Goal: Navigation & Orientation: Find specific page/section

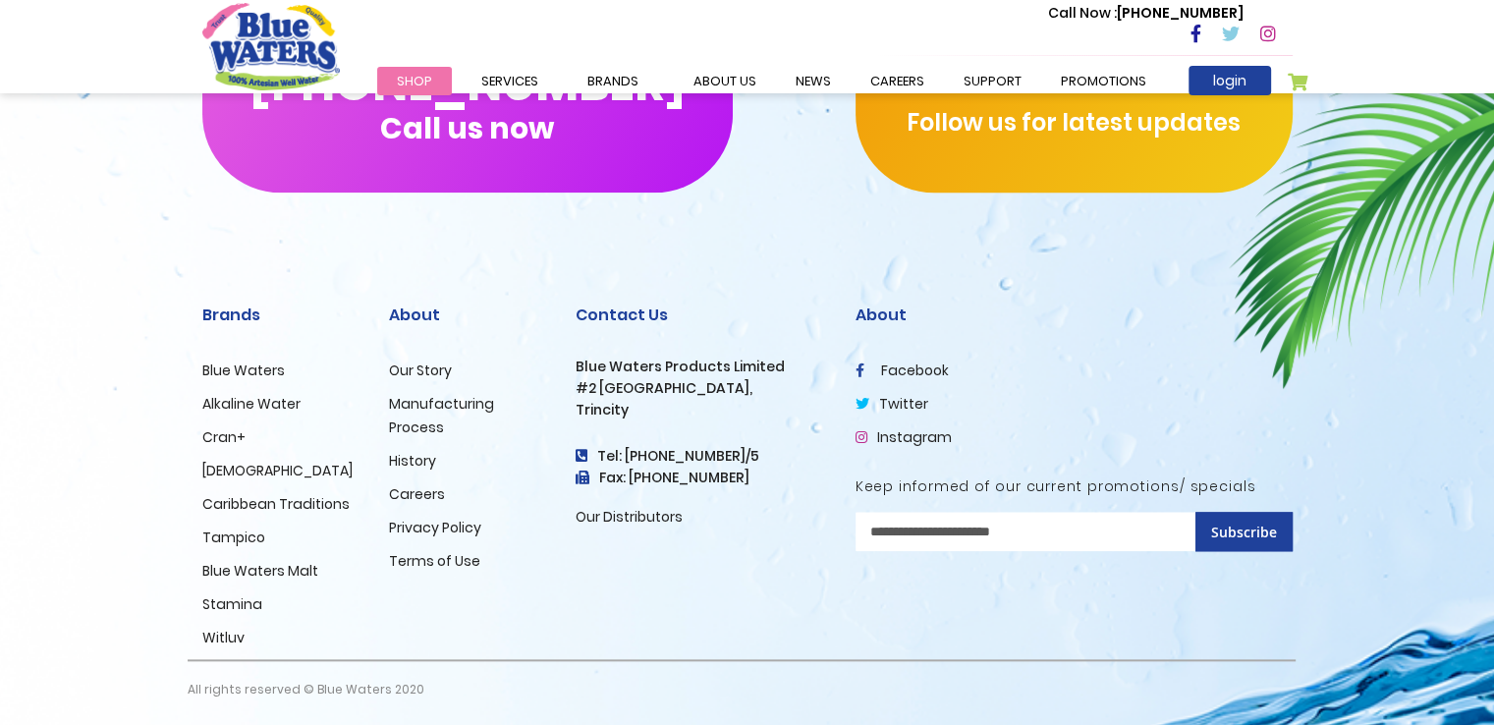
scroll to position [1996, 0]
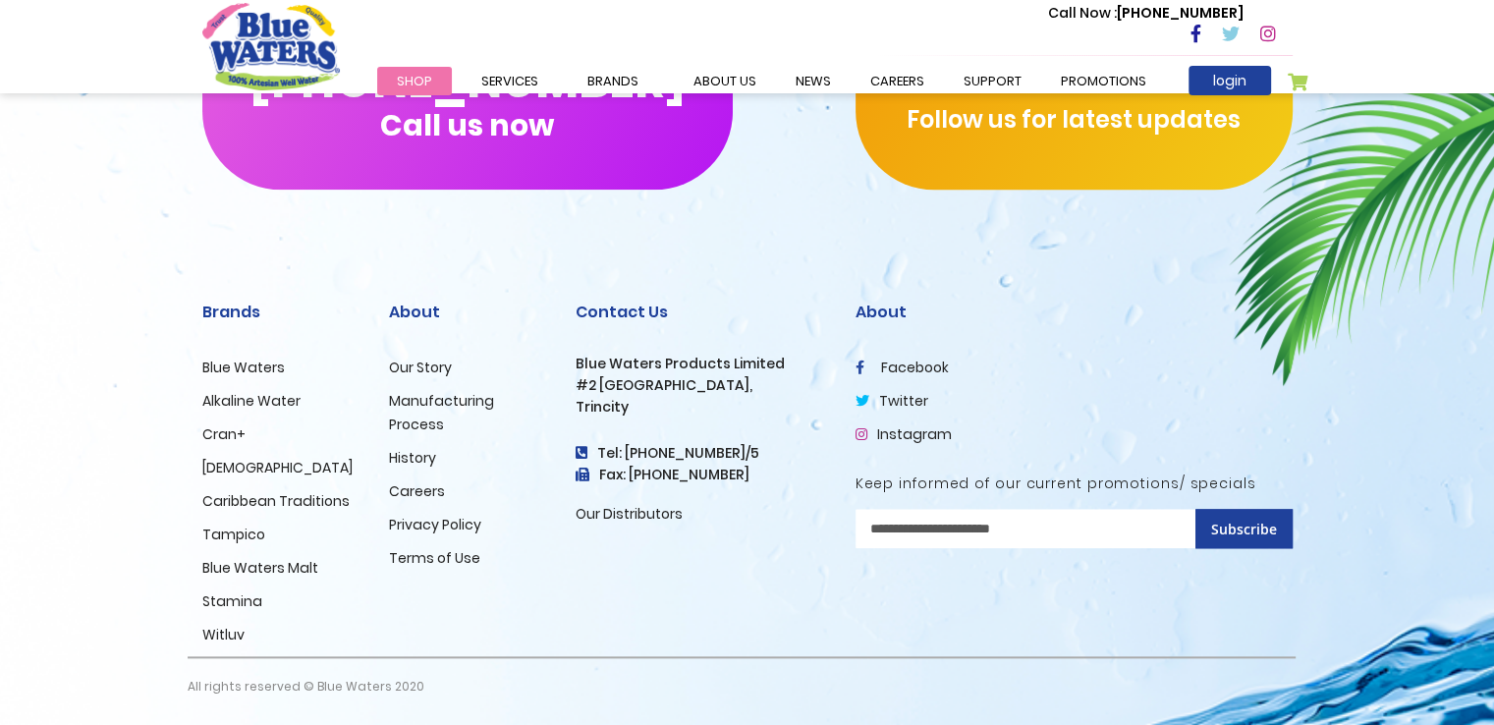
click at [415, 491] on link "Careers" at bounding box center [417, 491] width 56 height 20
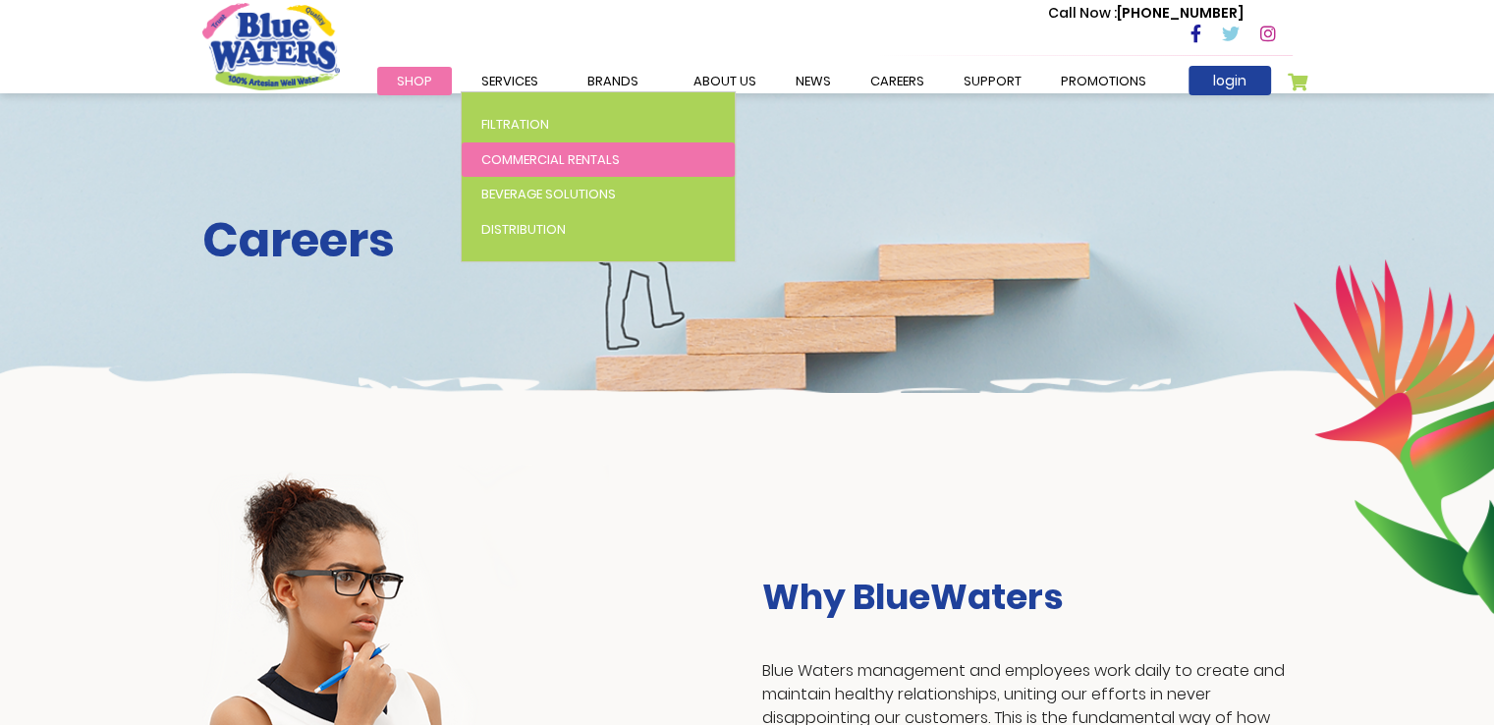
click at [529, 156] on span "Commercial Rentals" at bounding box center [550, 159] width 139 height 19
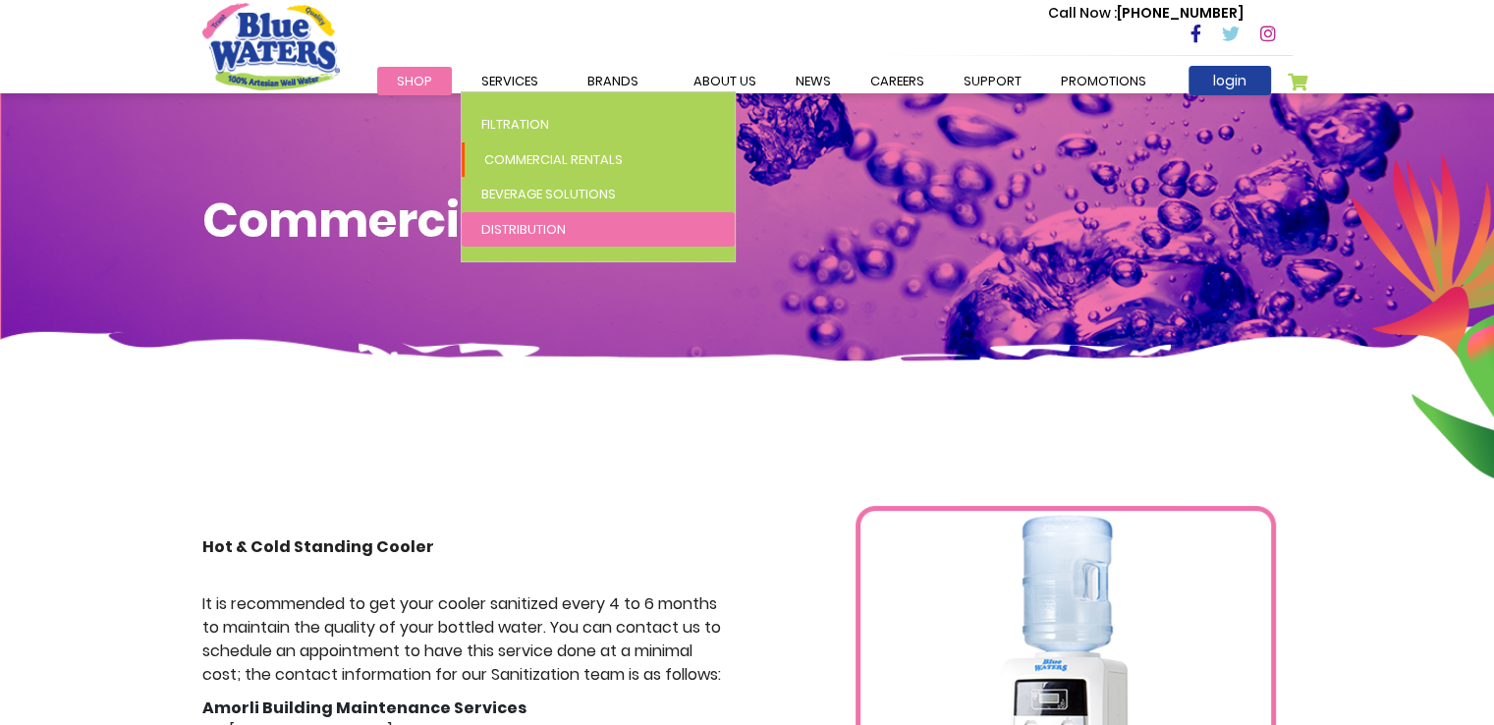
click at [522, 222] on span "Distribution" at bounding box center [523, 229] width 84 height 19
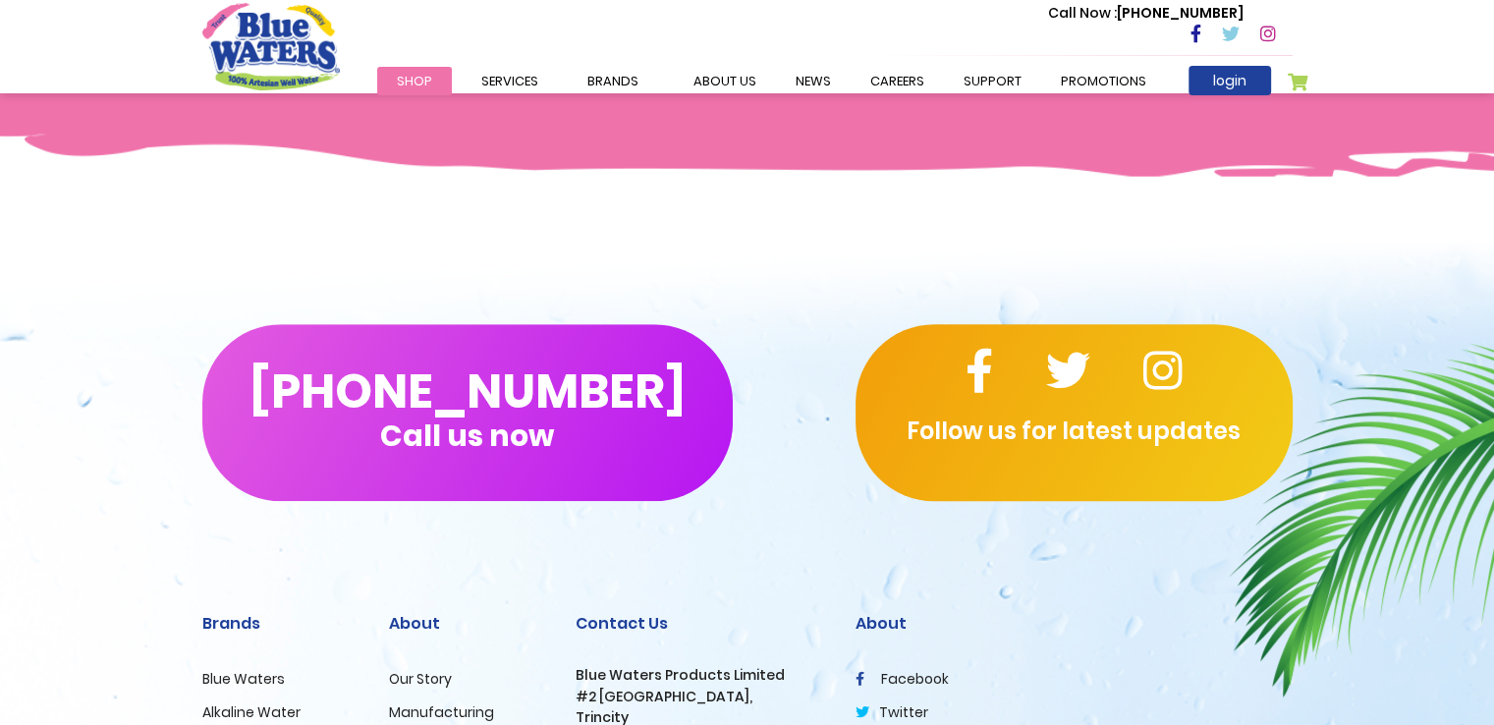
scroll to position [1179, 0]
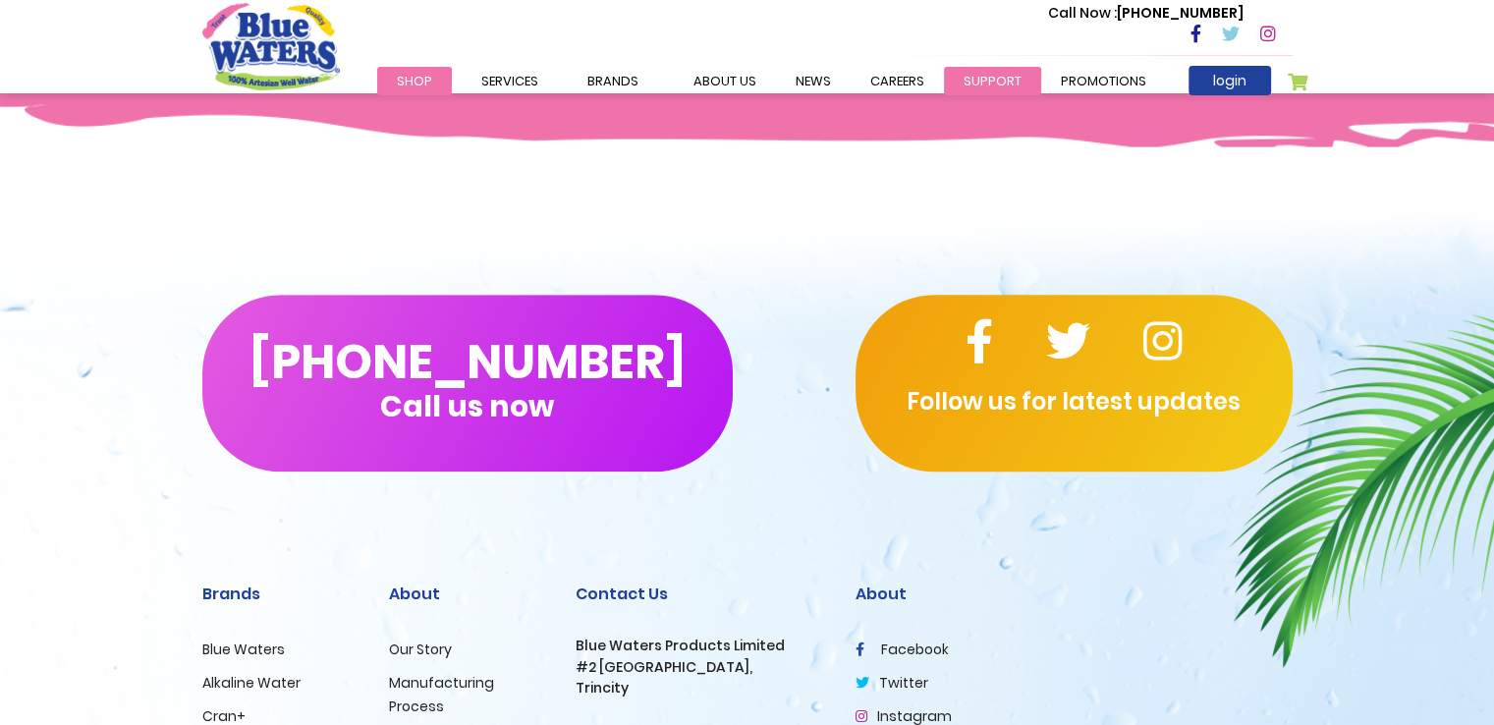
click at [982, 80] on link "support" at bounding box center [992, 81] width 97 height 28
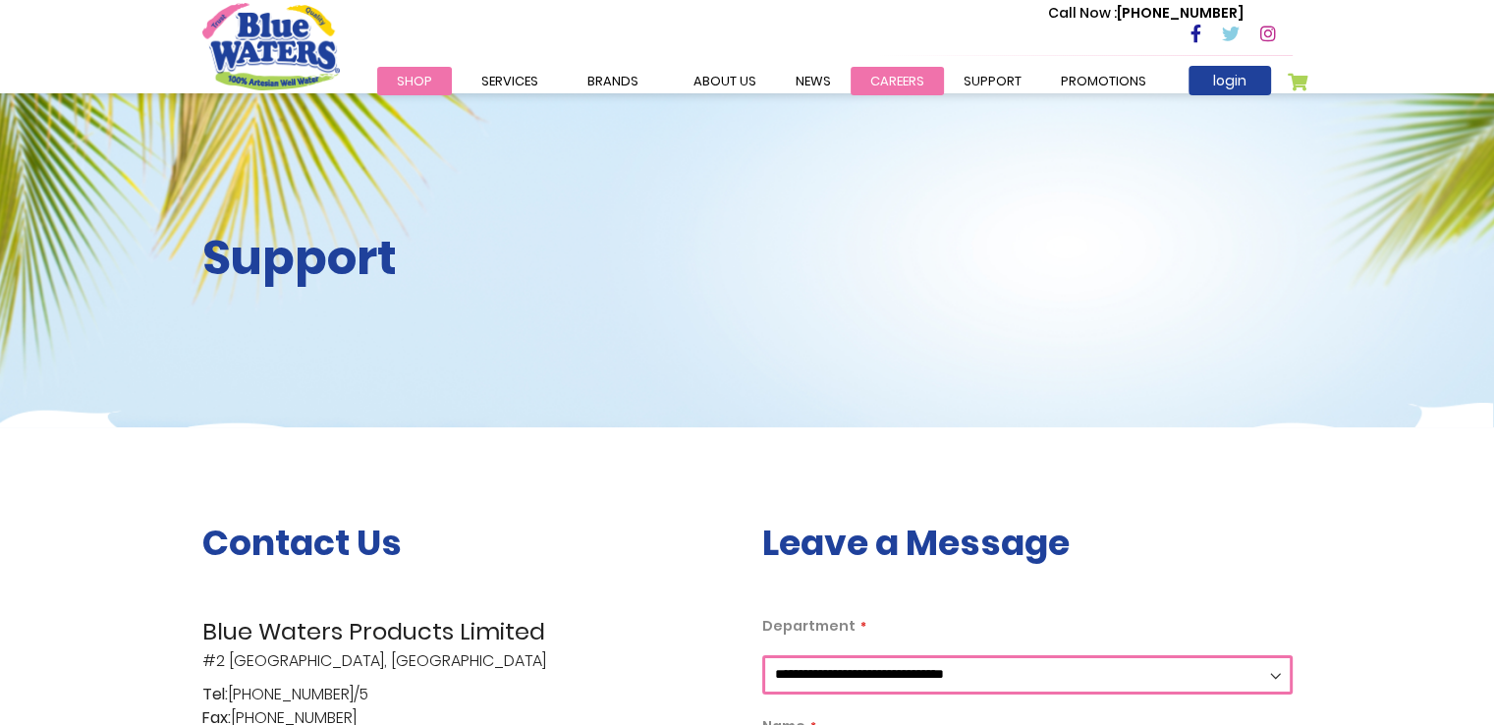
click at [889, 82] on link "careers" at bounding box center [897, 81] width 93 height 28
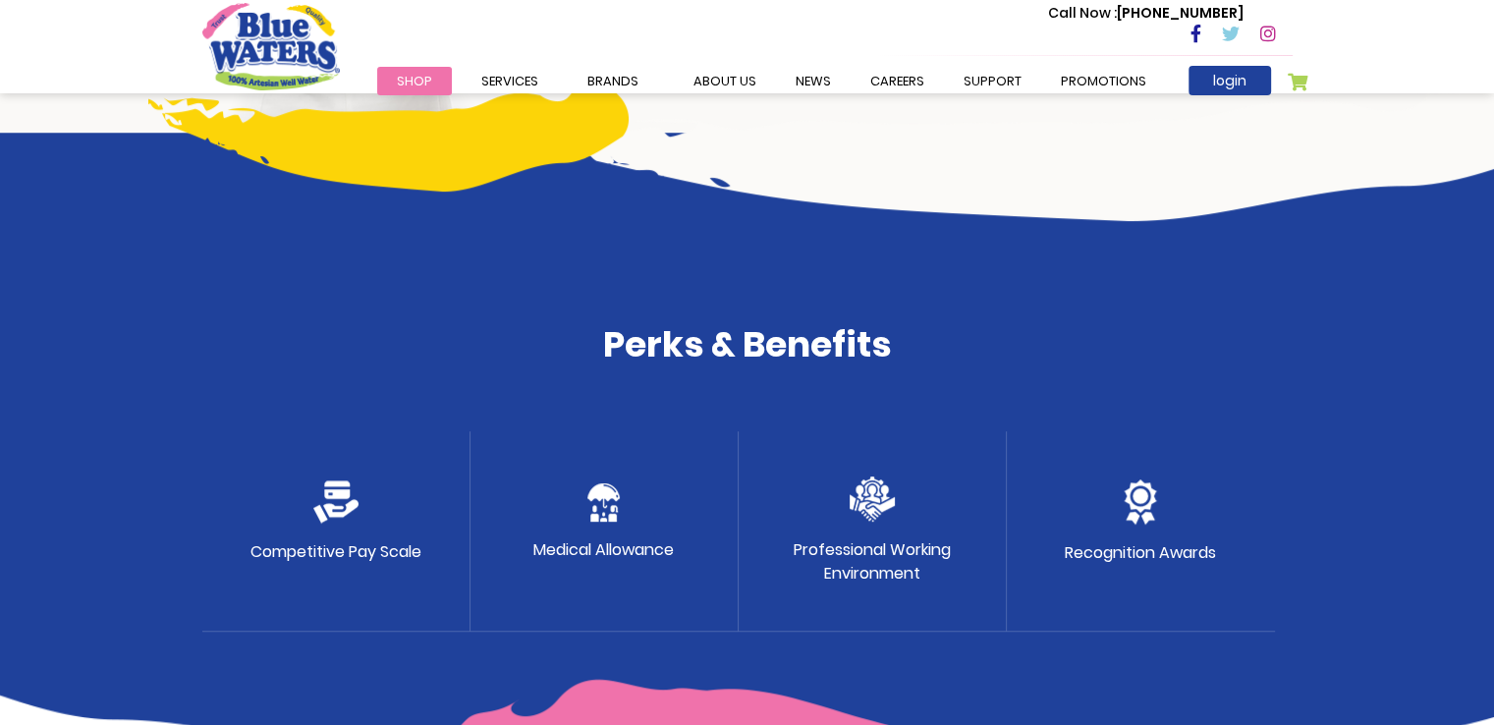
scroll to position [861, 0]
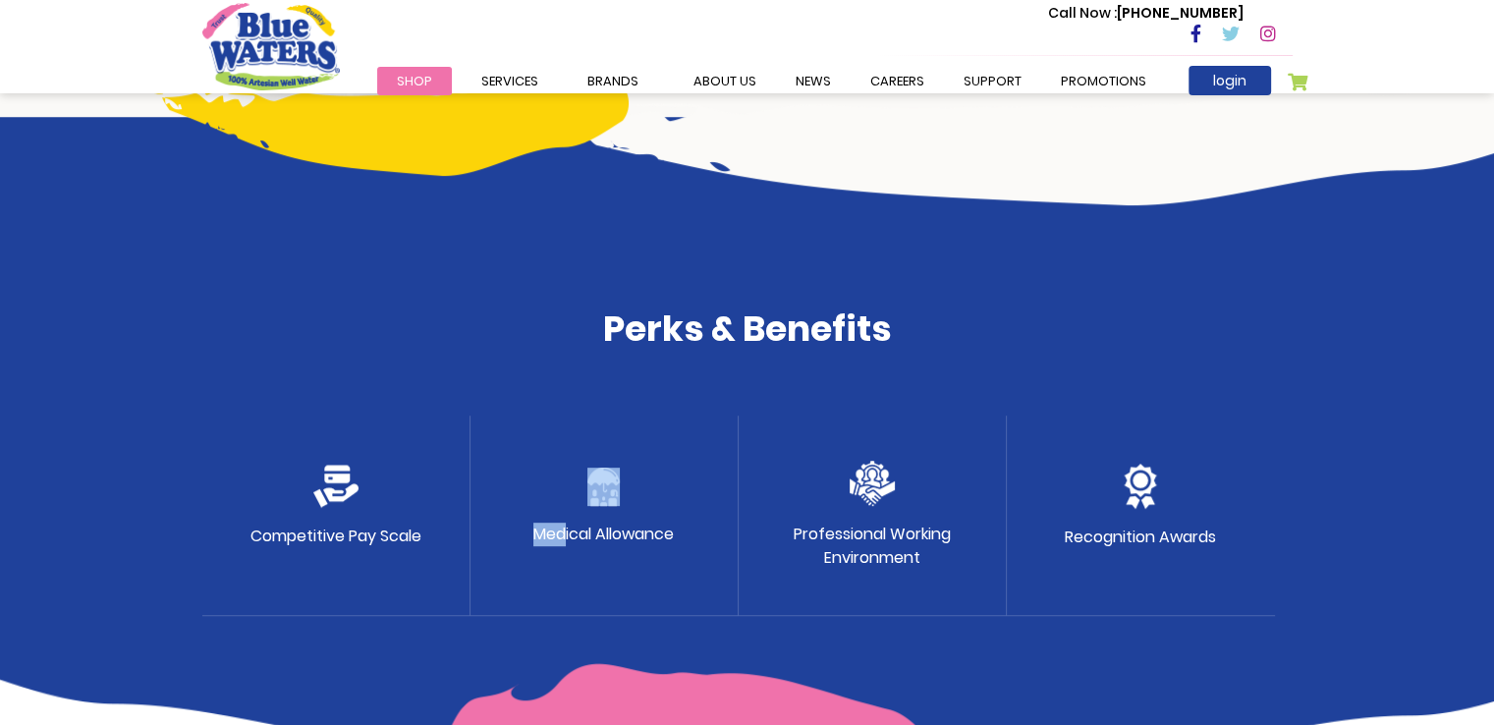
drag, startPoint x: 540, startPoint y: 535, endPoint x: 582, endPoint y: 535, distance: 41.3
click at [579, 535] on div "Competitive Pay Scale Medical Allowance Professional Working Environment Recogn…" at bounding box center [747, 516] width 1090 height 200
click at [629, 514] on div "Medical Allowance" at bounding box center [605, 516] width 268 height 200
click at [870, 573] on div "Professional Working Environment" at bounding box center [873, 516] width 268 height 200
click at [931, 556] on p "Professional Working Environment" at bounding box center [872, 546] width 157 height 47
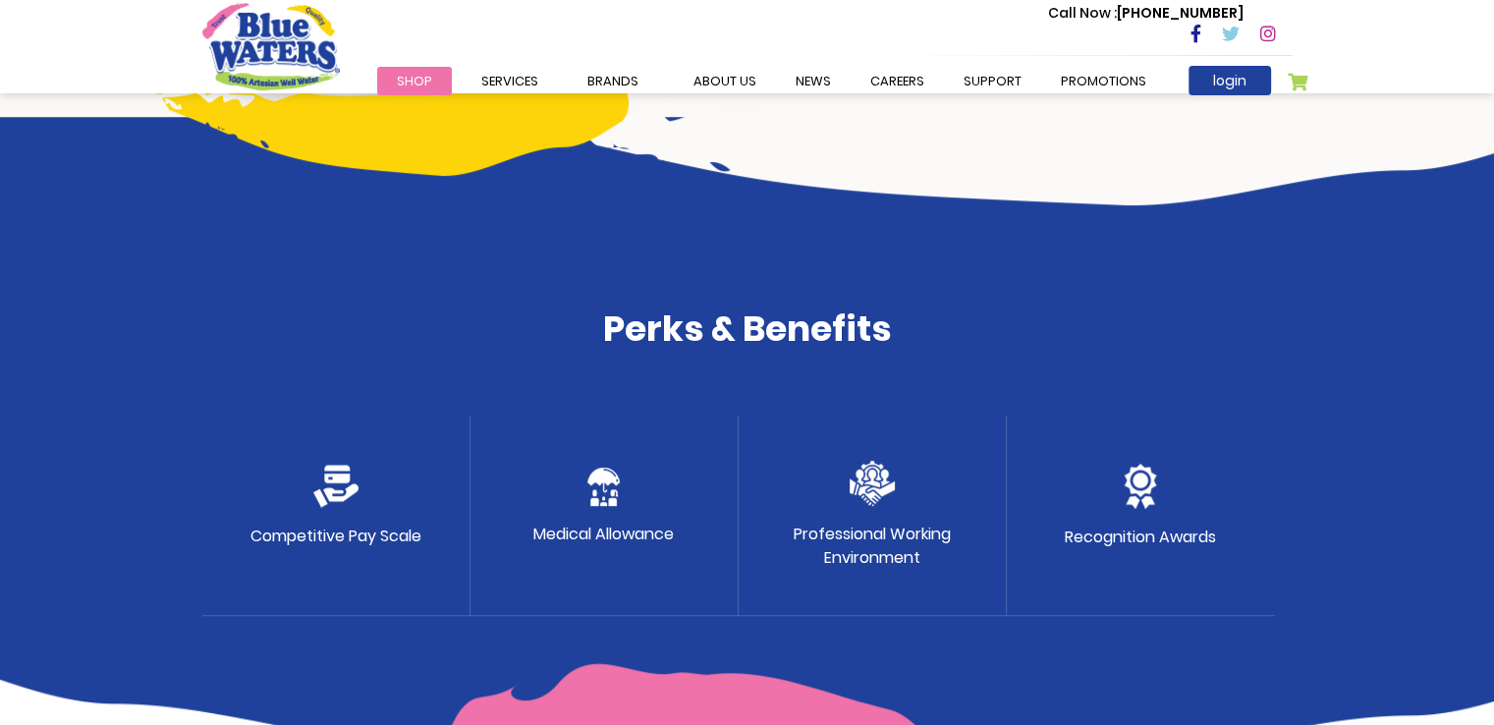
click at [1122, 508] on div "Recognition Awards" at bounding box center [1141, 516] width 268 height 200
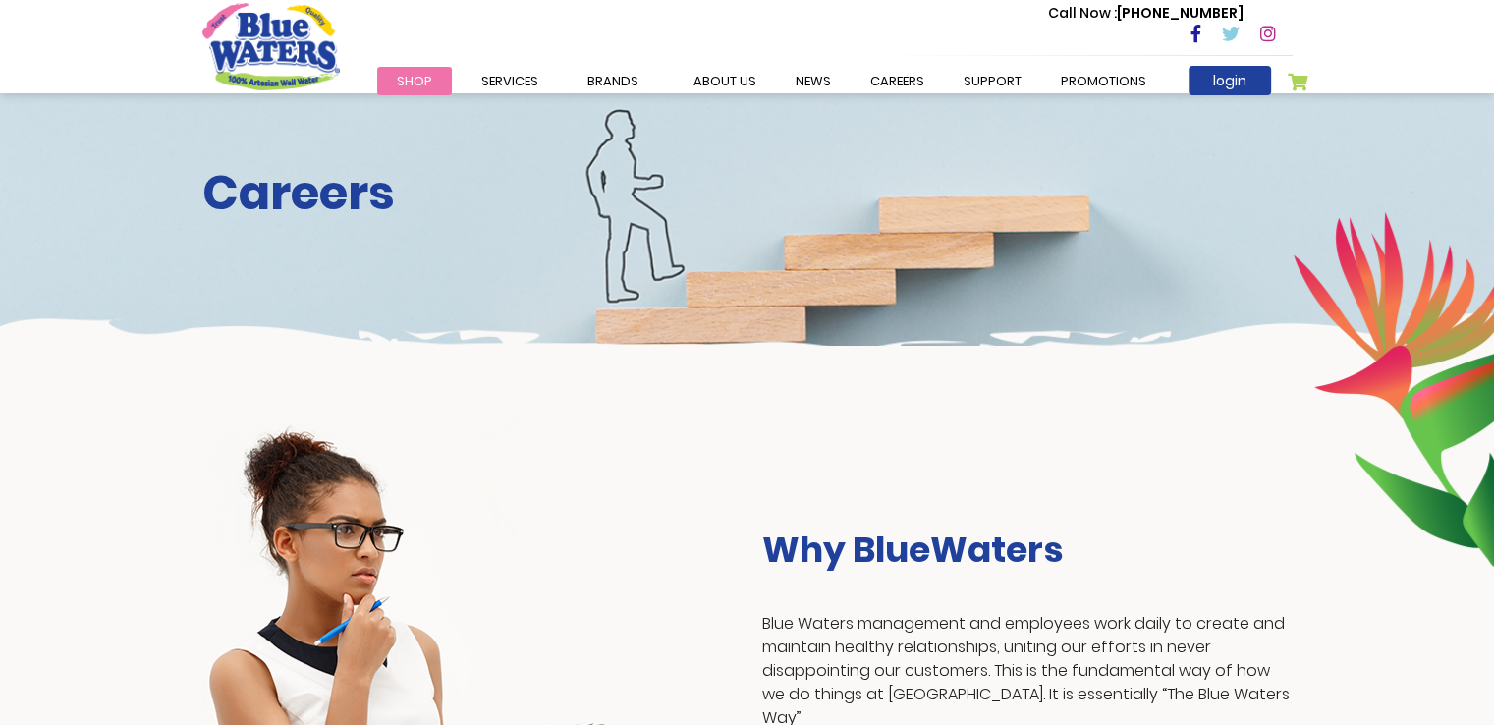
scroll to position [35, 0]
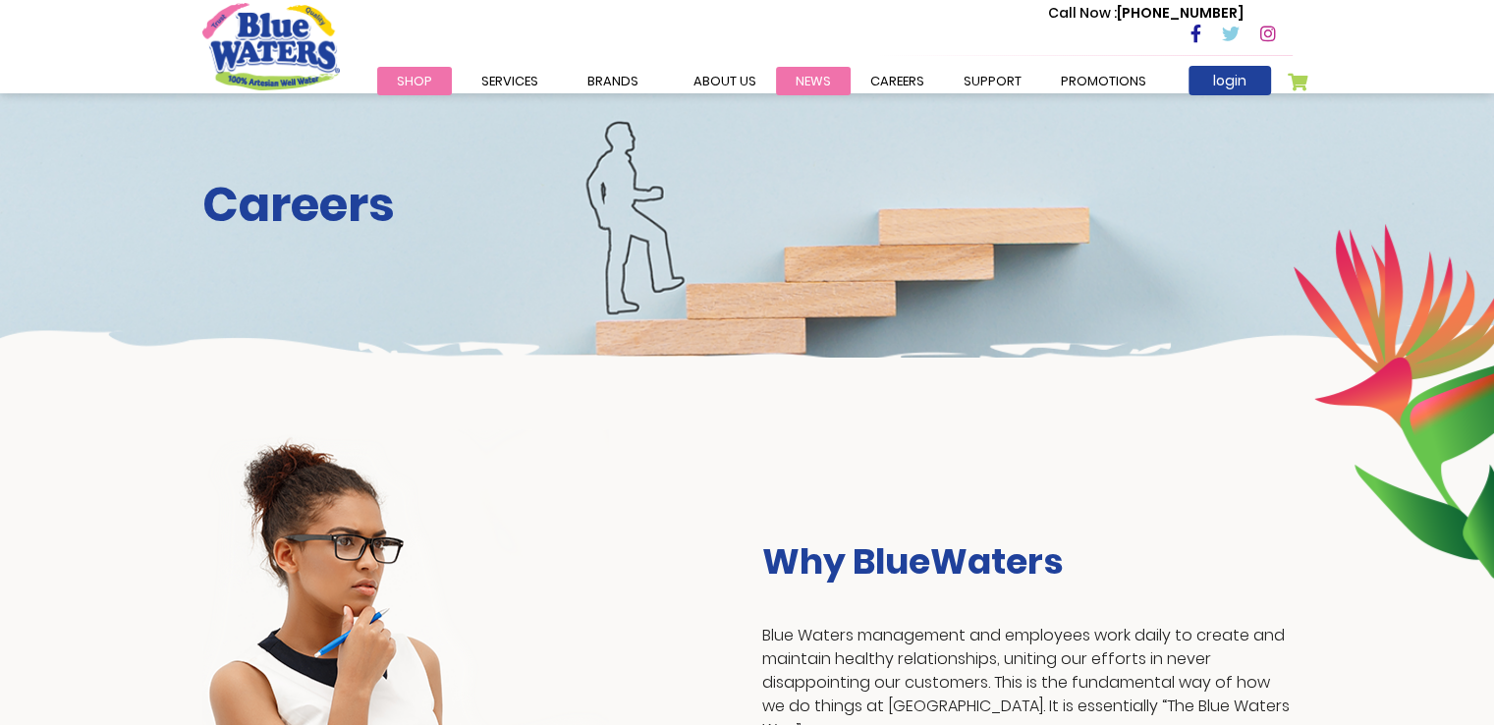
click at [812, 83] on link "News" at bounding box center [813, 81] width 75 height 28
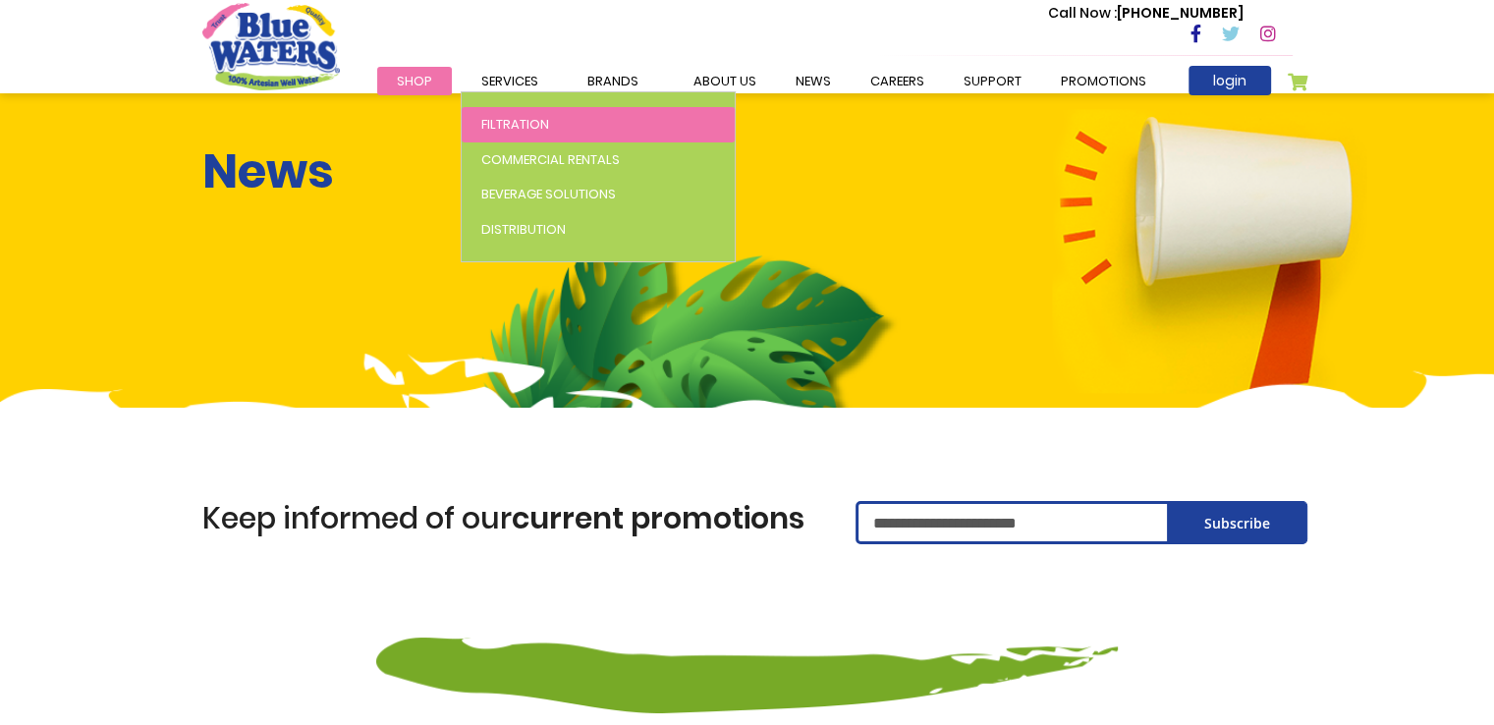
click at [517, 122] on span "Filtration" at bounding box center [515, 124] width 68 height 19
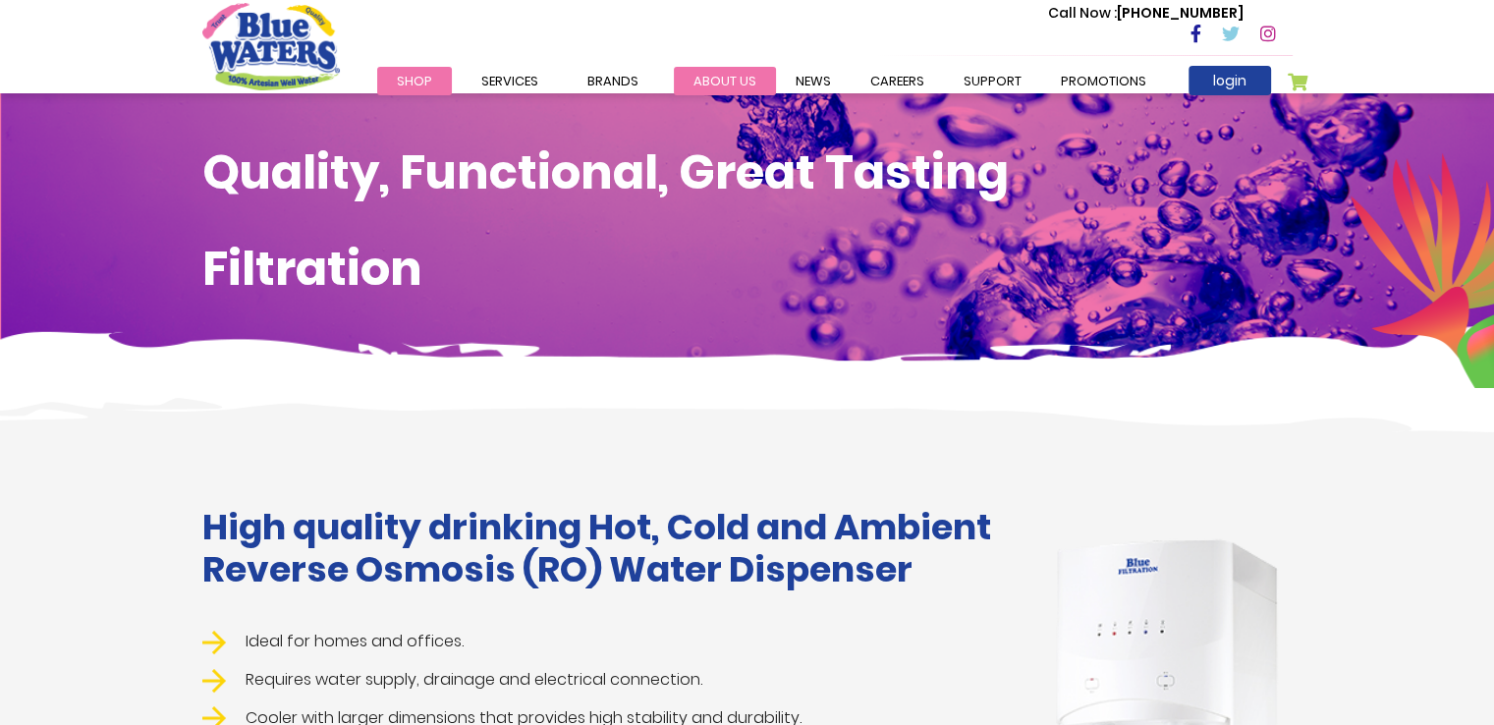
click at [721, 72] on link "about us" at bounding box center [725, 81] width 102 height 28
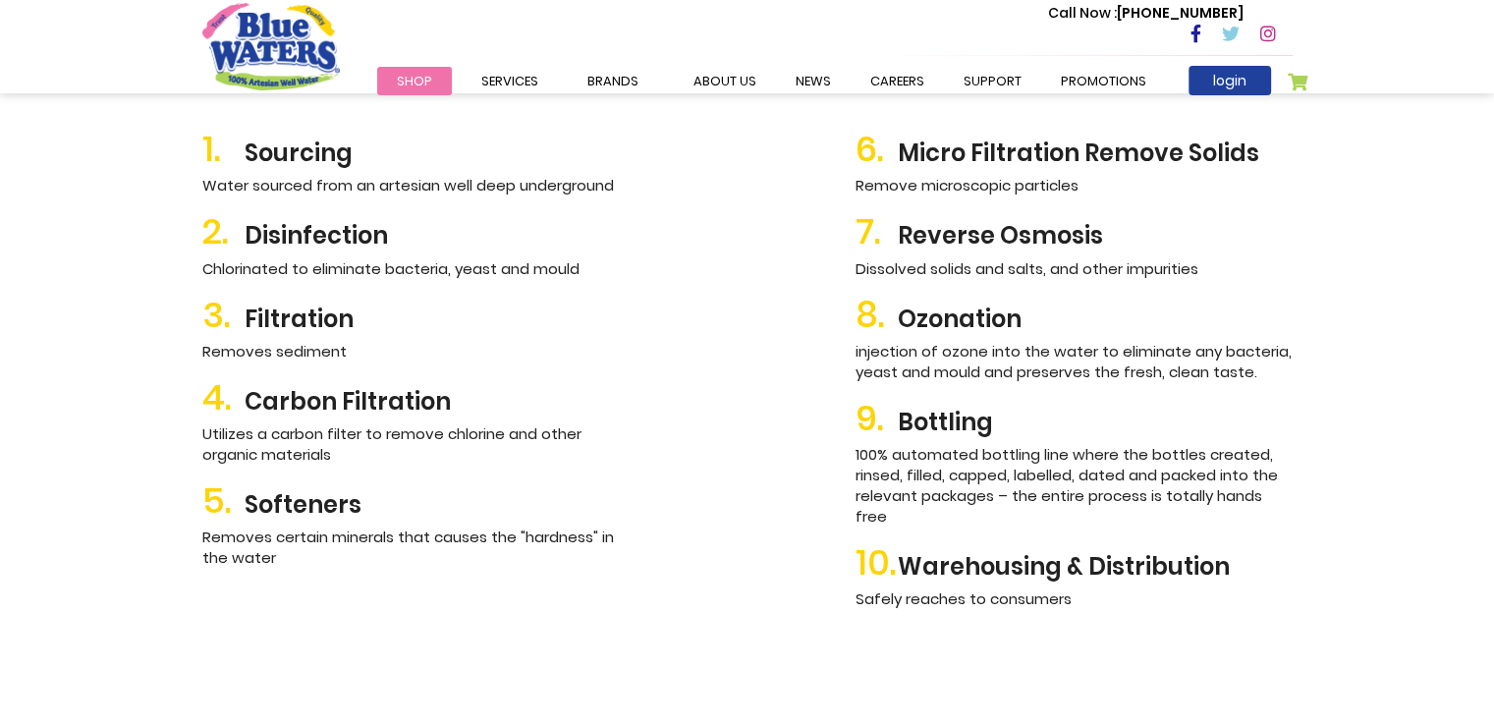
scroll to position [2279, 0]
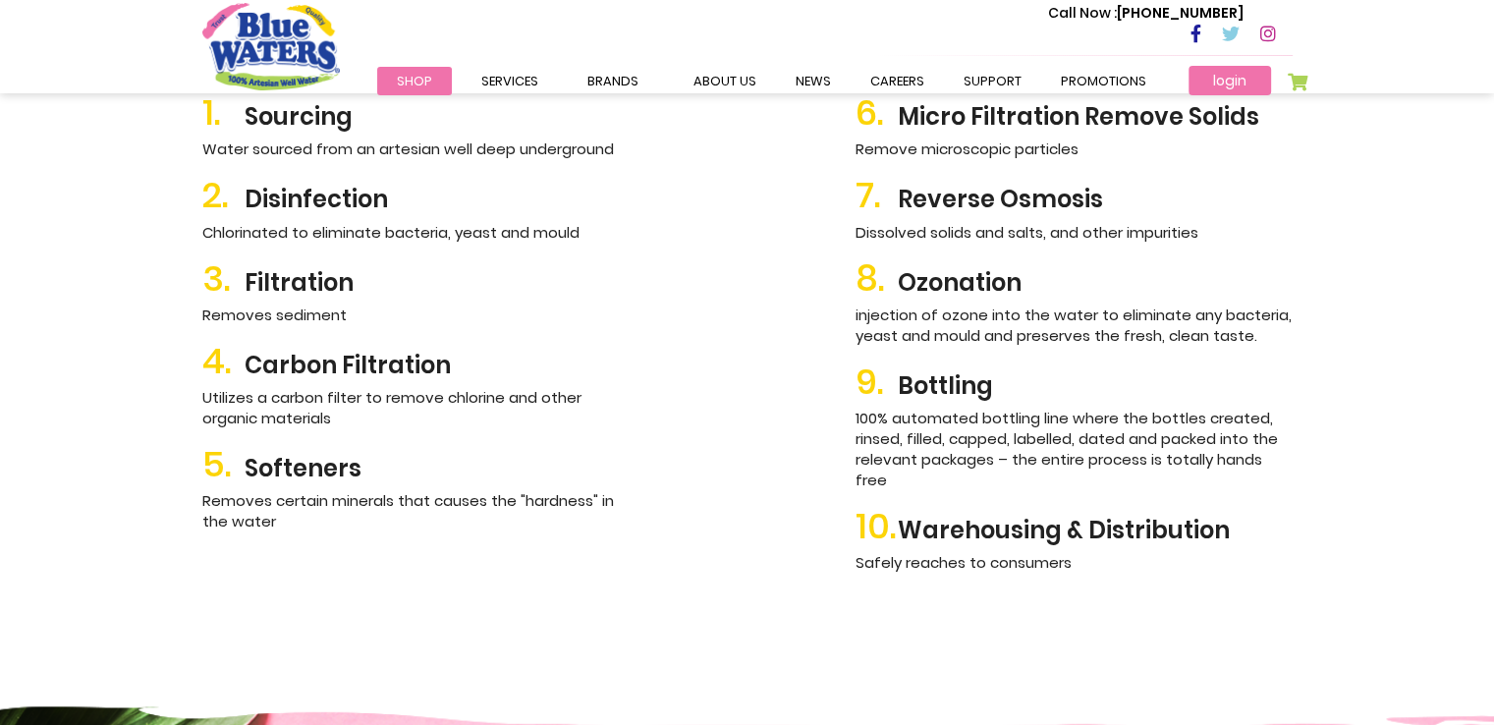
drag, startPoint x: 1501, startPoint y: 333, endPoint x: 1227, endPoint y: 76, distance: 376.0
click at [1227, 76] on link "login" at bounding box center [1230, 80] width 83 height 29
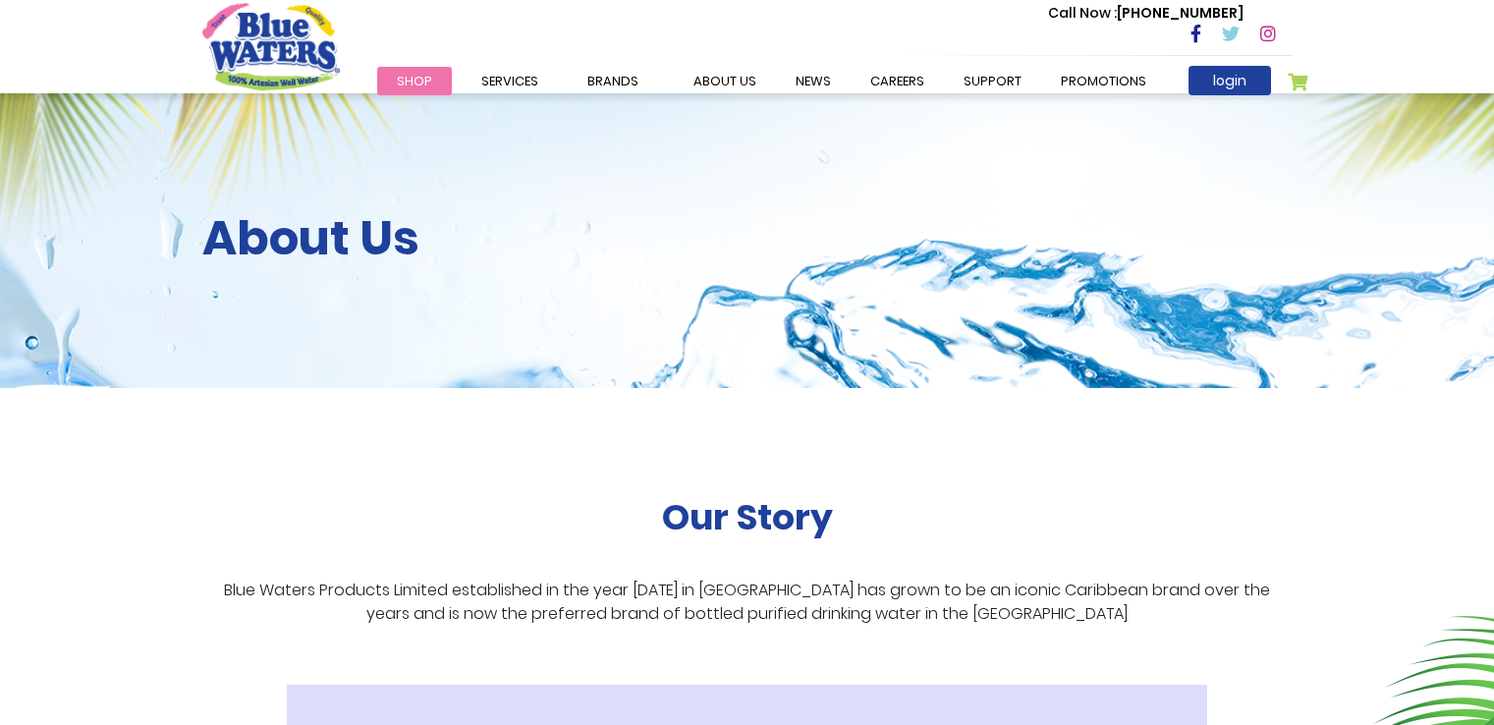
scroll to position [2283, 0]
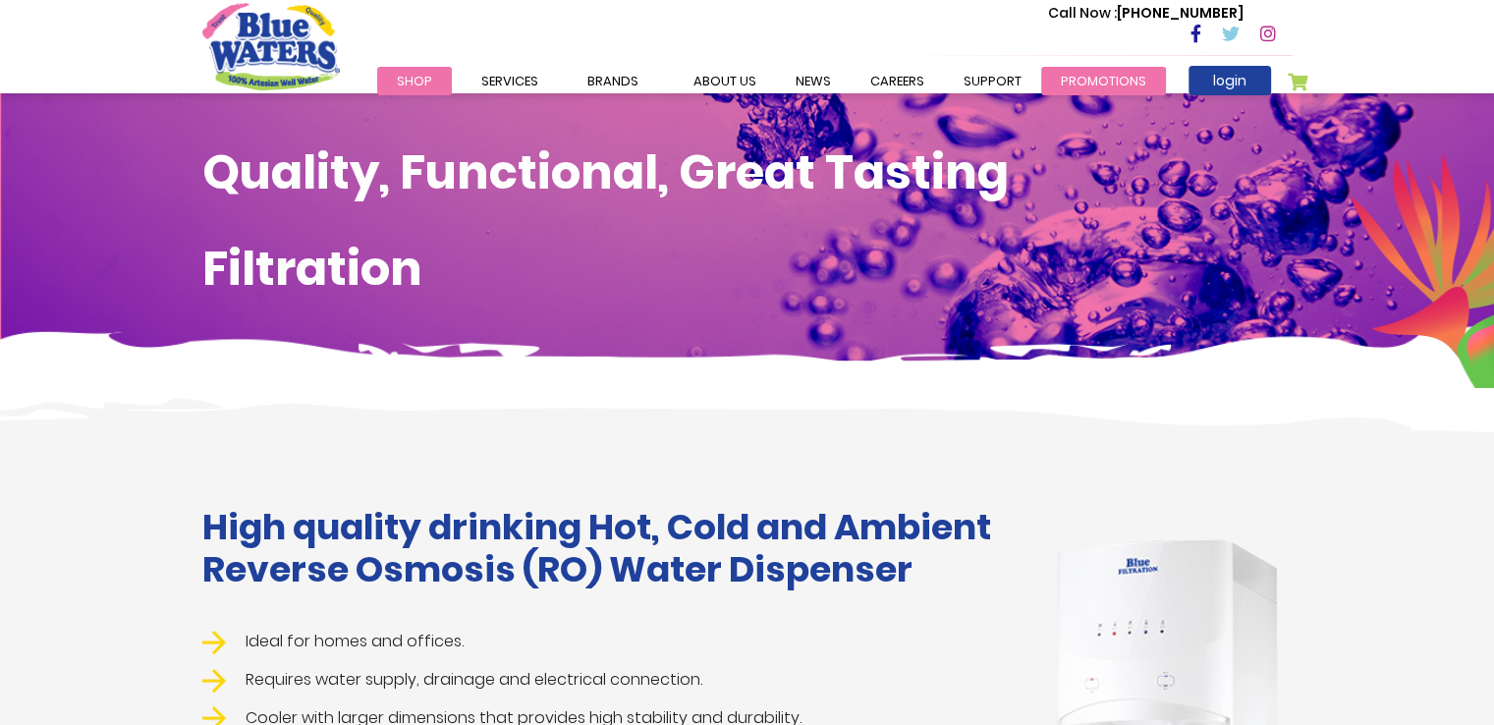
click at [1075, 72] on link "Promotions" at bounding box center [1103, 81] width 125 height 28
